Goal: Task Accomplishment & Management: Complete application form

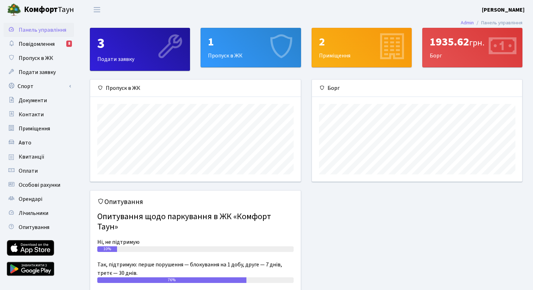
scroll to position [102, 210]
click at [41, 84] on link "Спорт" at bounding box center [39, 86] width 71 height 14
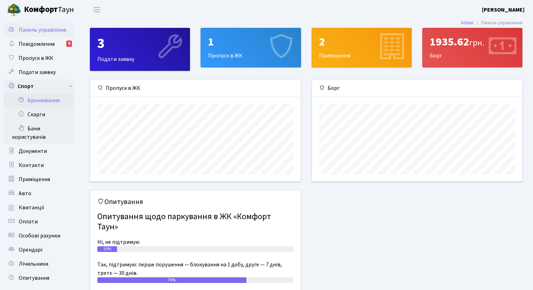
click at [41, 97] on link "Бронювання" at bounding box center [39, 100] width 71 height 14
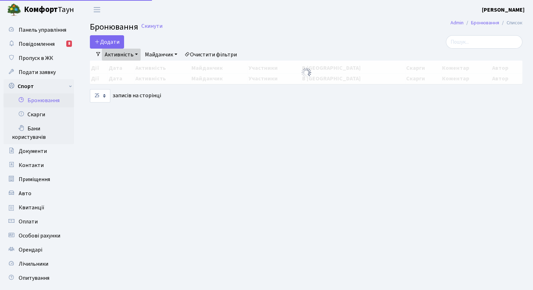
select select "25"
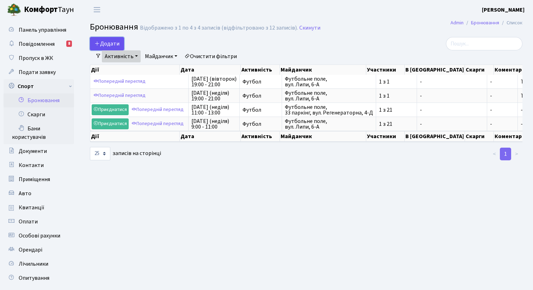
click at [115, 39] on button "Додати" at bounding box center [107, 43] width 34 height 13
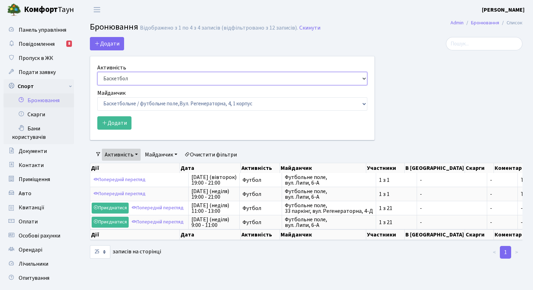
click at [137, 78] on select "Баскетбол Волейбол Йога Катання на роликах Настільний теніс Теніс Футбол Фітнес" at bounding box center [232, 78] width 270 height 13
select select "2"
click at [127, 103] on select "Баскетбольне / футбольне поле, Вул. Регенераторна, 4, 1 корпус Баскетбольне пол…" at bounding box center [232, 103] width 270 height 13
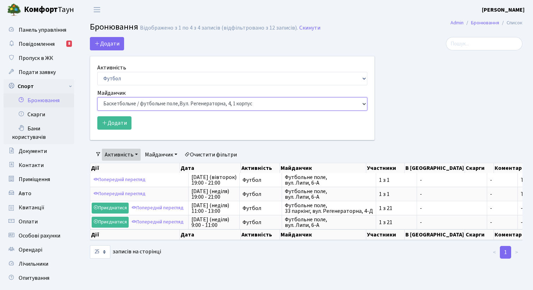
select select "6"
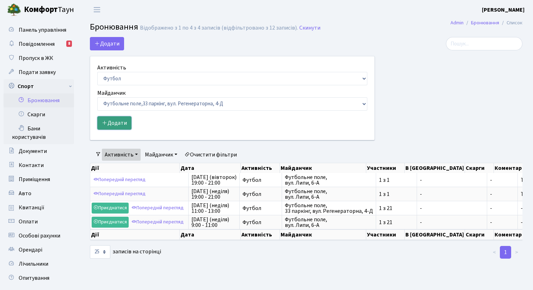
click at [122, 117] on button "Додати" at bounding box center [114, 122] width 34 height 13
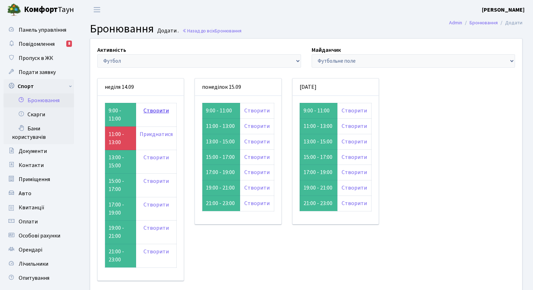
click at [158, 111] on link "Створити" at bounding box center [156, 111] width 25 height 8
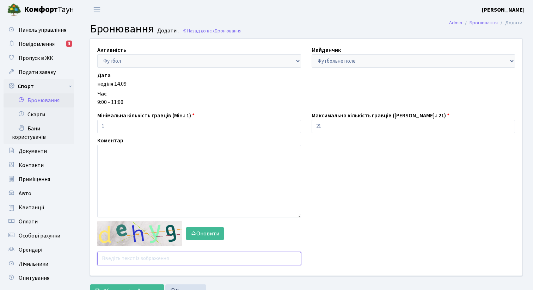
click at [130, 260] on input "text" at bounding box center [199, 258] width 204 height 13
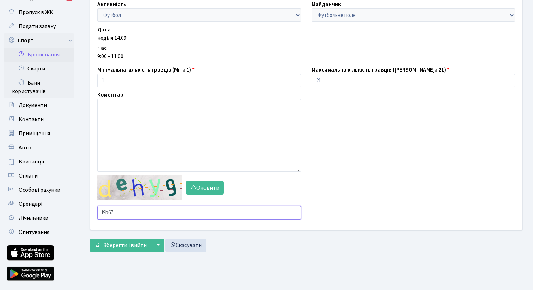
scroll to position [46, 0]
type input "i9b67"
click at [116, 249] on span "Зберегти і вийти" at bounding box center [124, 245] width 43 height 8
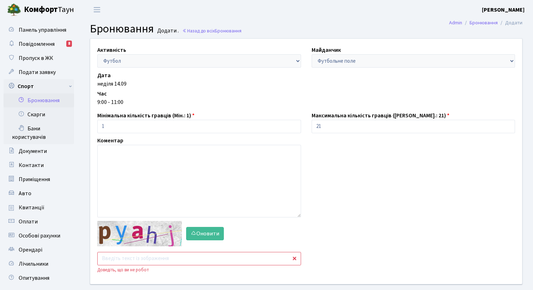
click at [120, 254] on input "text" at bounding box center [199, 258] width 204 height 13
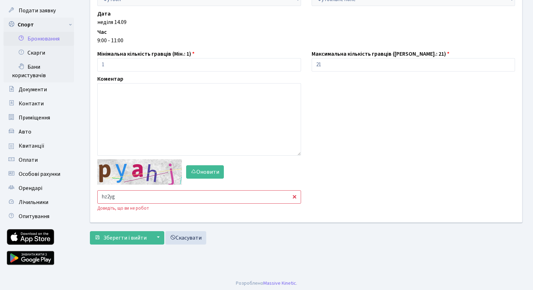
scroll to position [63, 0]
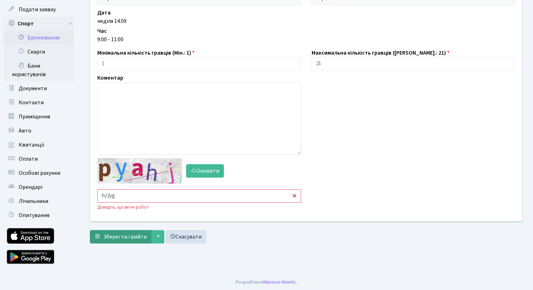
type input "hz2yg"
click at [102, 235] on button "Зберегти і вийти" at bounding box center [120, 236] width 61 height 13
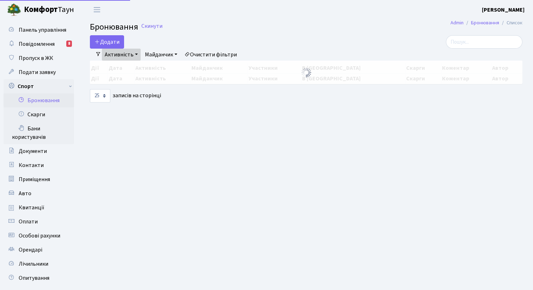
select select "25"
